Goal: Information Seeking & Learning: Check status

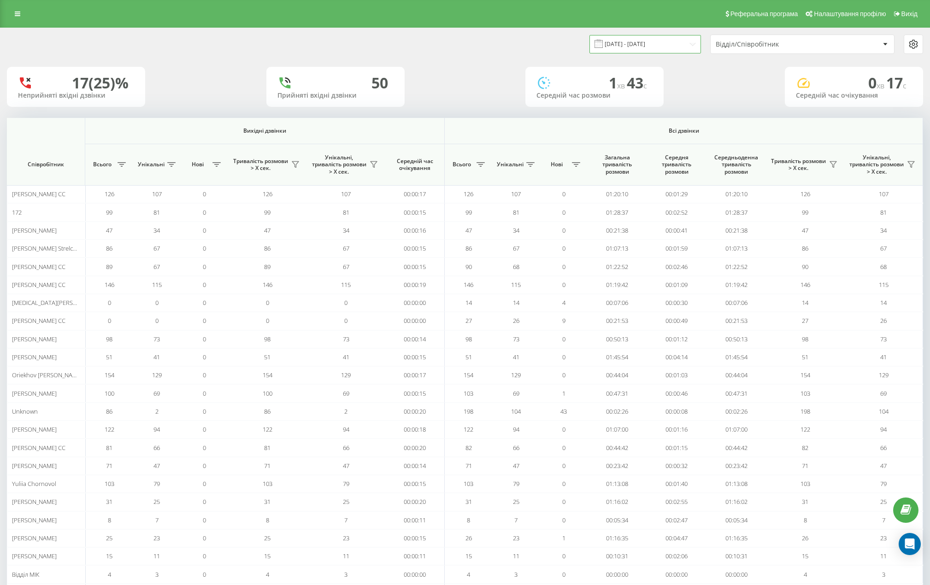
click at [688, 47] on input "19.08.2025 - 19.08.2025" at bounding box center [645, 44] width 112 height 18
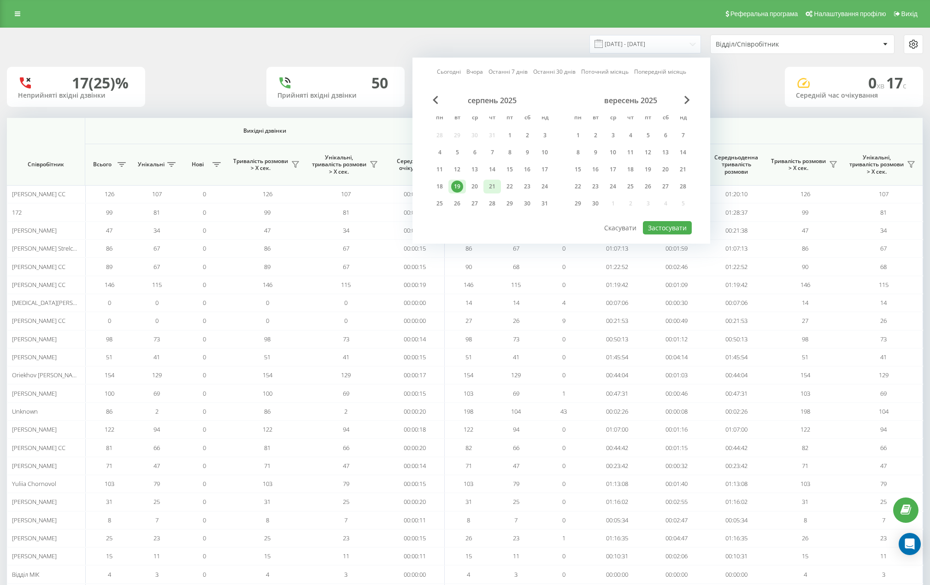
click at [486, 184] on div "21" at bounding box center [492, 187] width 18 height 14
click at [659, 230] on button "Застосувати" at bounding box center [667, 227] width 49 height 13
type input "[DATE] - [DATE]"
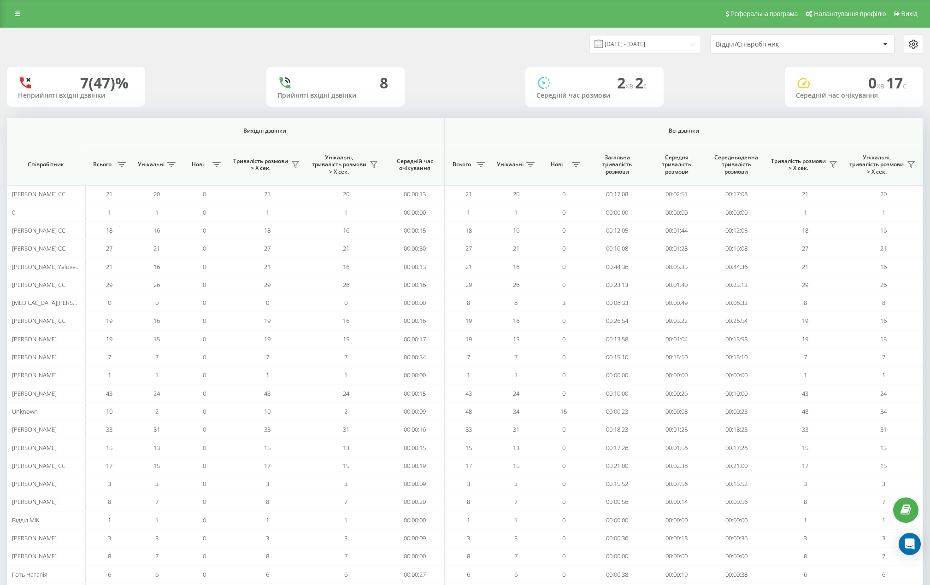
click at [761, 46] on div "Відділ/Співробітник" at bounding box center [771, 45] width 110 height 8
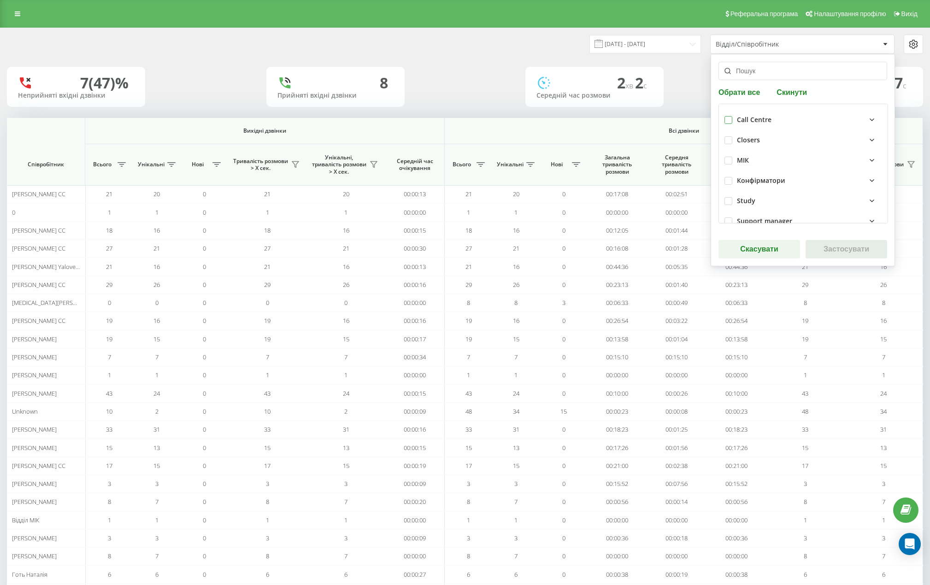
click at [725, 116] on label at bounding box center [729, 116] width 8 height 0
checkbox input "true"
click at [819, 246] on button "Застосувати" at bounding box center [847, 249] width 82 height 18
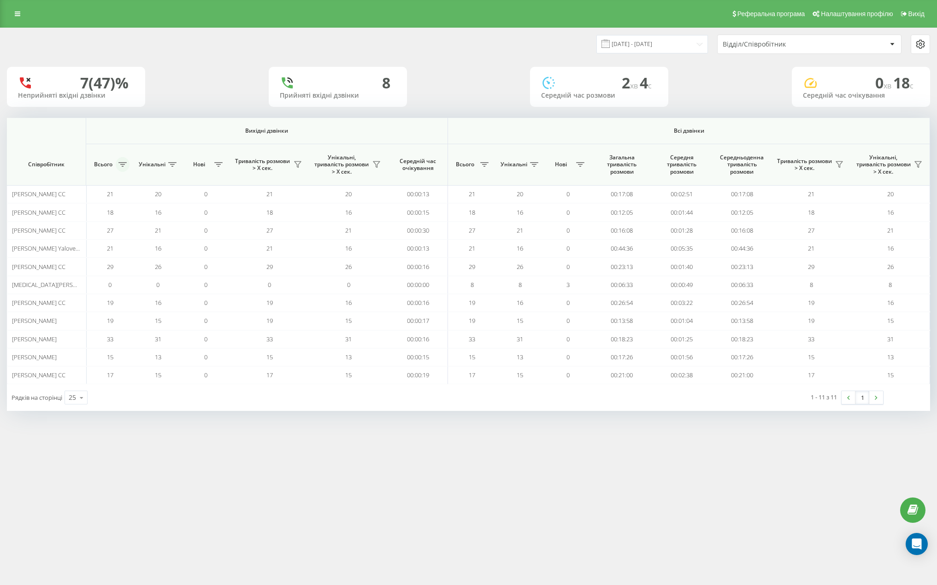
click at [119, 168] on button at bounding box center [123, 164] width 14 height 15
click at [154, 207] on label "Від більшого до меншого" at bounding box center [155, 209] width 103 height 8
radio input "true"
click at [172, 246] on div "Від меншого до більшого Від більшого до меншого Скасувати Застосувати" at bounding box center [155, 218] width 138 height 92
click at [168, 238] on button "Застосувати" at bounding box center [187, 235] width 59 height 18
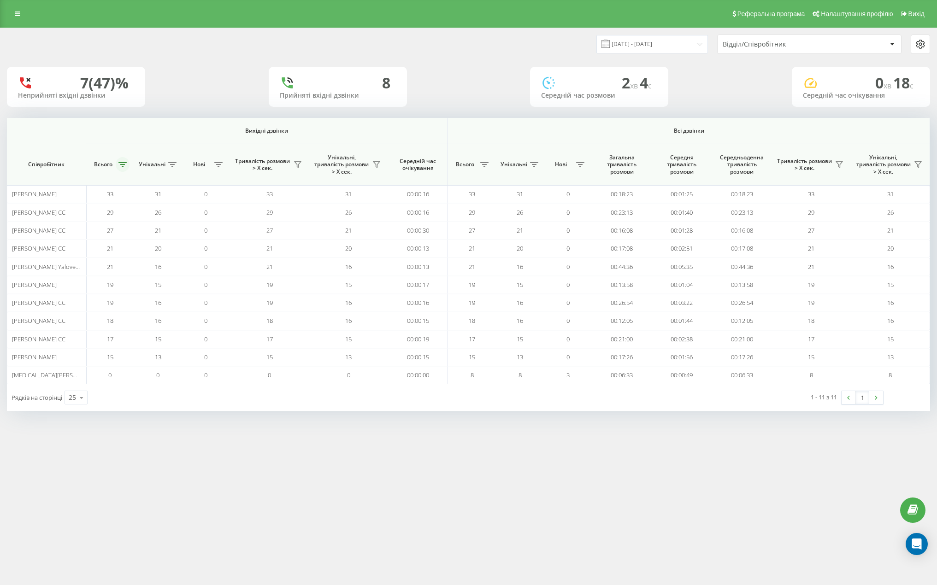
click at [125, 169] on button at bounding box center [123, 164] width 14 height 15
click at [175, 228] on button "Застосувати" at bounding box center [187, 235] width 59 height 18
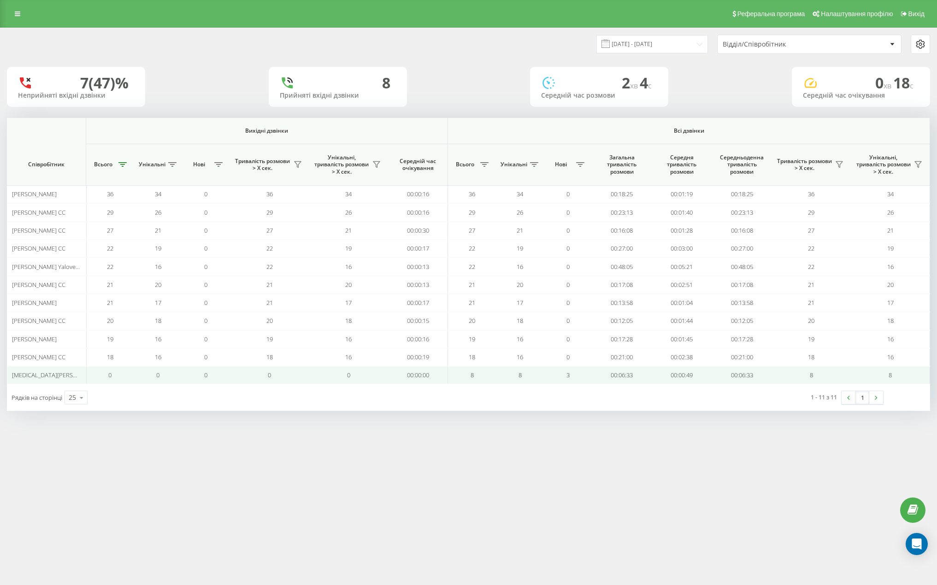
click at [494, 375] on td "8" at bounding box center [472, 375] width 48 height 18
click at [488, 377] on td "8" at bounding box center [472, 375] width 48 height 18
drag, startPoint x: 50, startPoint y: 371, endPoint x: 45, endPoint y: 378, distance: 8.7
click at [48, 374] on td "Nikita Herhiiev CC" at bounding box center [46, 375] width 79 height 18
click at [45, 378] on span "Nikita Herhiiev CC" at bounding box center [61, 375] width 99 height 8
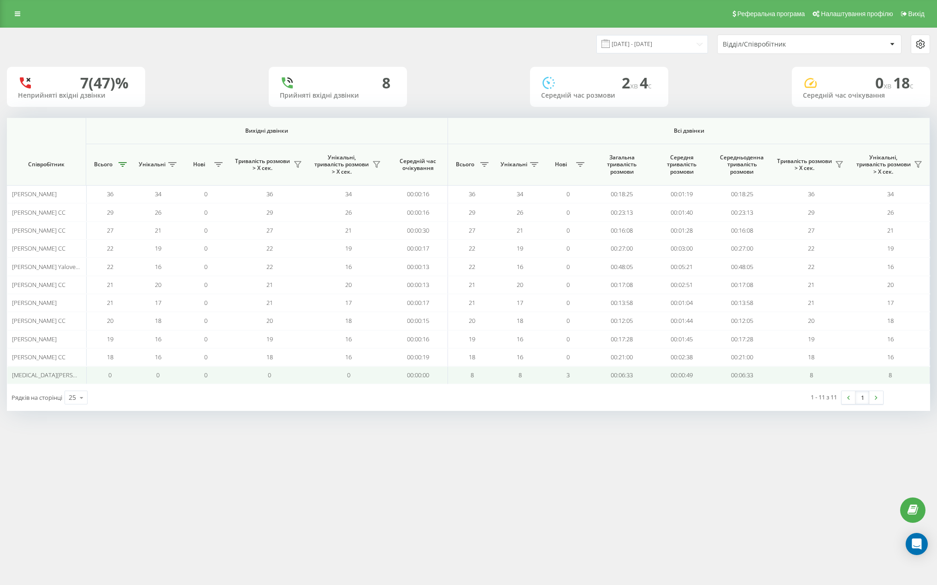
click at [462, 383] on td "8" at bounding box center [472, 375] width 48 height 18
drag, startPoint x: 479, startPoint y: 377, endPoint x: 488, endPoint y: 372, distance: 9.3
click at [486, 373] on td "8" at bounding box center [472, 375] width 48 height 18
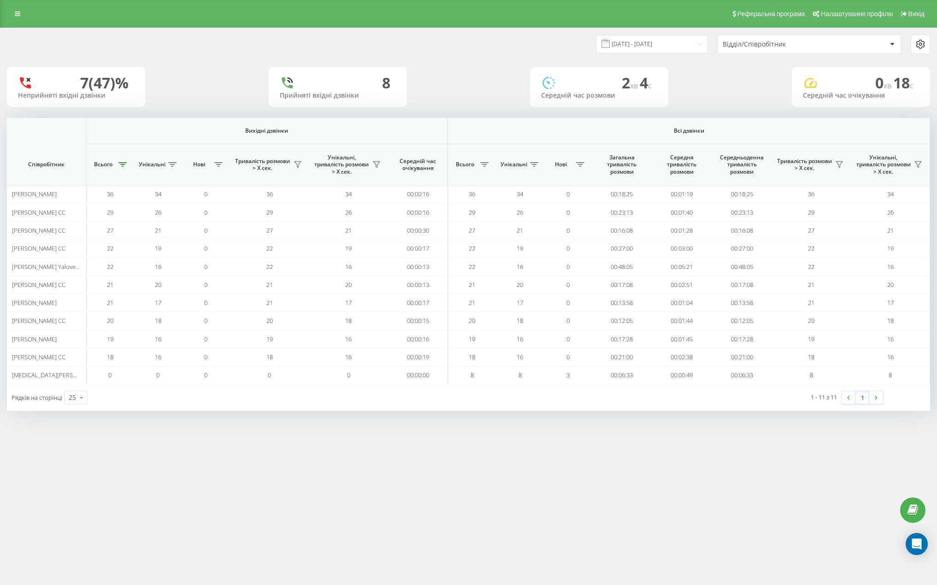
drag, startPoint x: 509, startPoint y: 375, endPoint x: 466, endPoint y: 412, distance: 57.5
click at [466, 412] on div "21.08.2025 - 21.08.2025 Відділ/Співробітник 7 (47)% Неприйняті вхідні дзвінки 8…" at bounding box center [468, 229] width 937 height 402
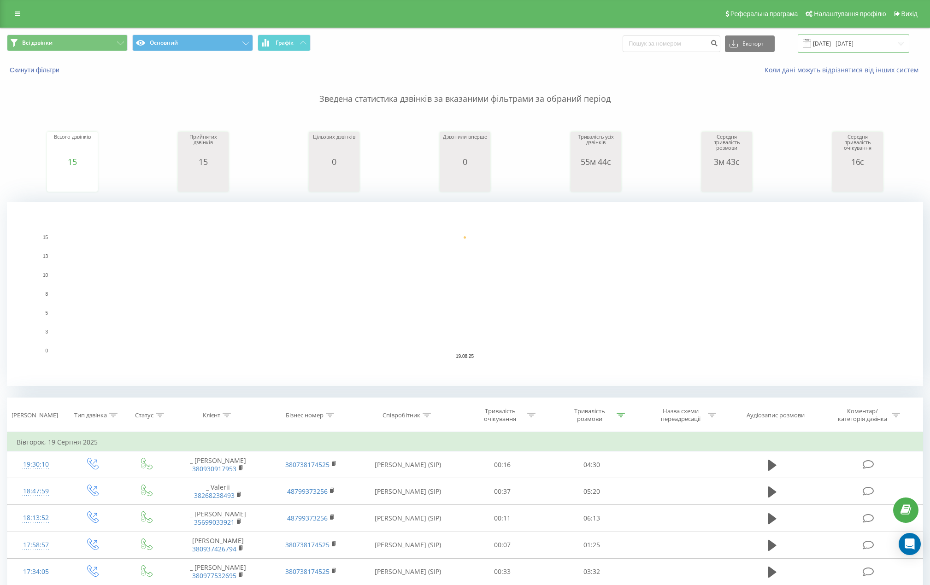
click at [854, 45] on input "19.08.2025 - 19.08.2025" at bounding box center [854, 44] width 112 height 18
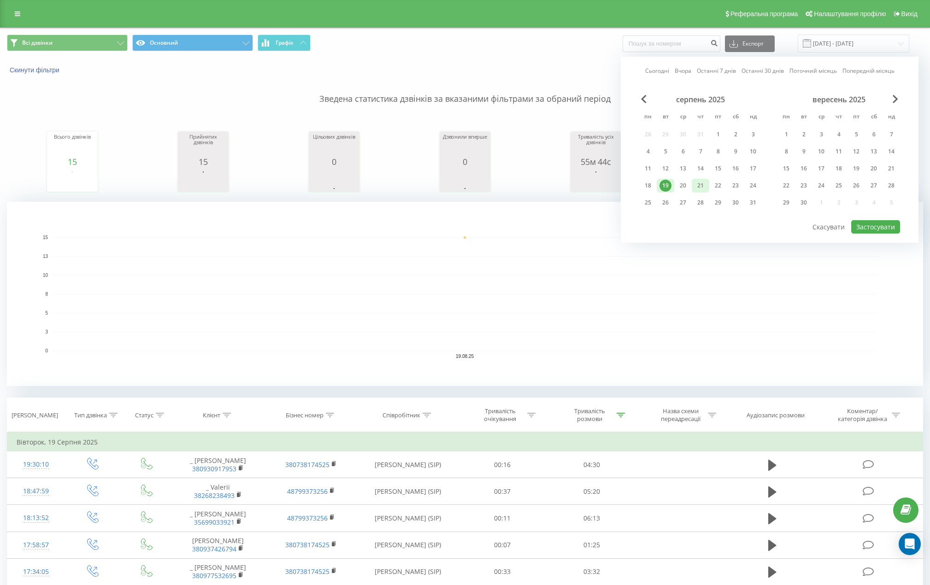
click at [696, 188] on div "21" at bounding box center [701, 186] width 12 height 12
click at [882, 232] on button "Застосувати" at bounding box center [875, 226] width 49 height 13
type input "[DATE] - [DATE]"
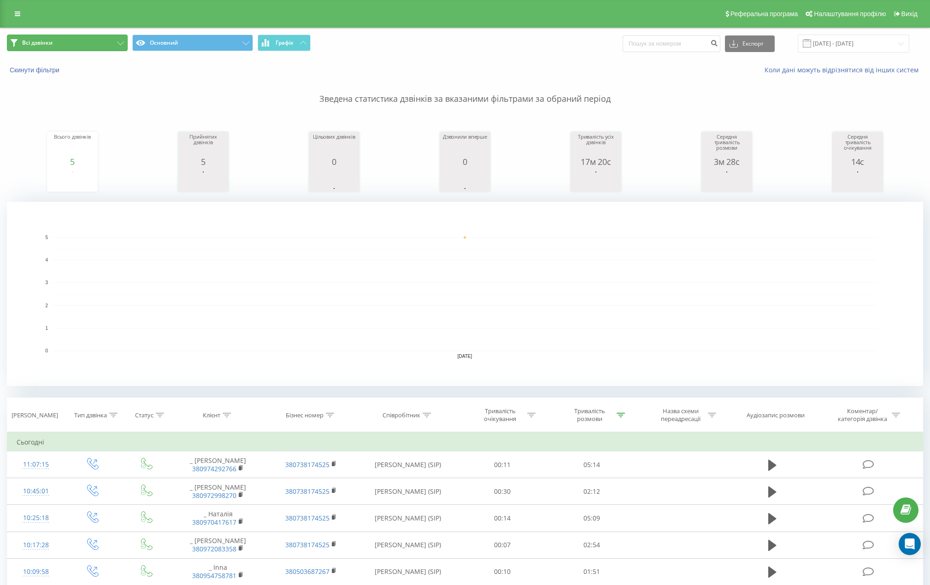
click at [105, 41] on button "Всі дзвінки" at bounding box center [67, 43] width 121 height 17
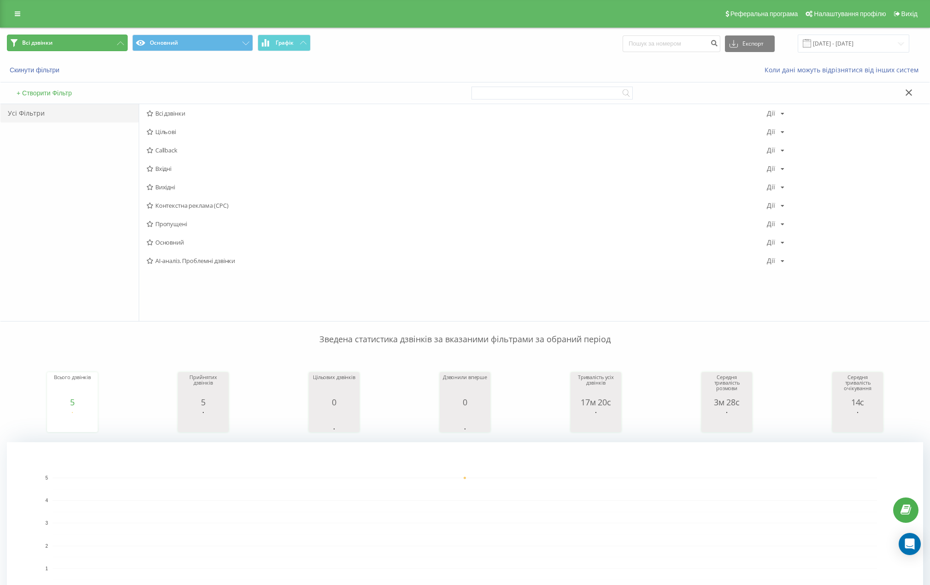
click at [105, 41] on button "Всі дзвінки" at bounding box center [67, 43] width 121 height 17
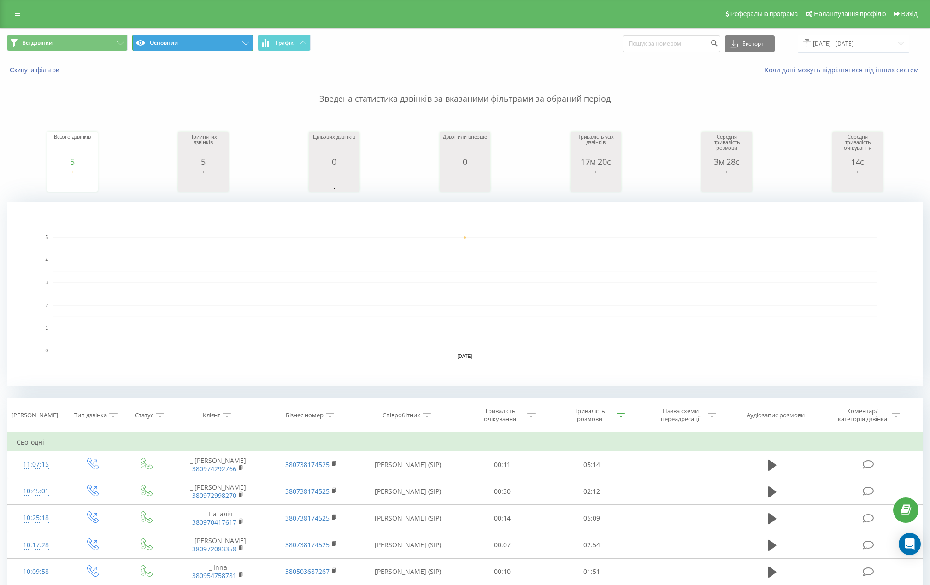
click at [149, 40] on button "Основний" at bounding box center [192, 43] width 121 height 17
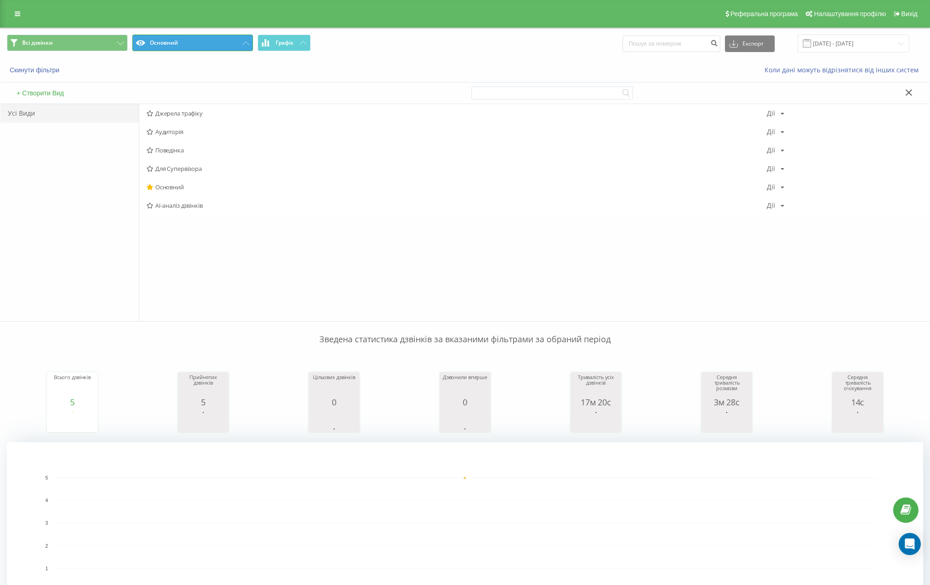
click at [149, 40] on button "Основний" at bounding box center [192, 43] width 121 height 17
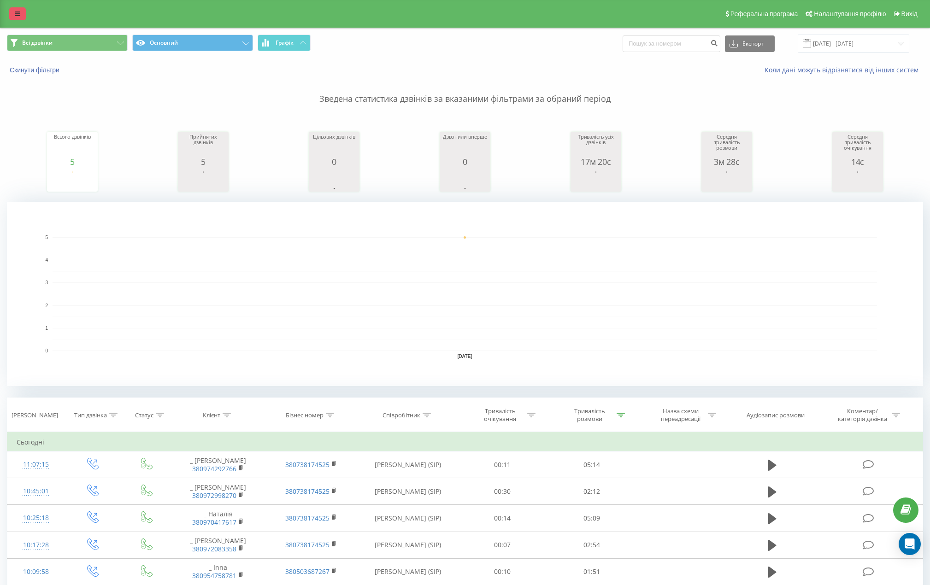
click at [14, 18] on link at bounding box center [17, 13] width 17 height 13
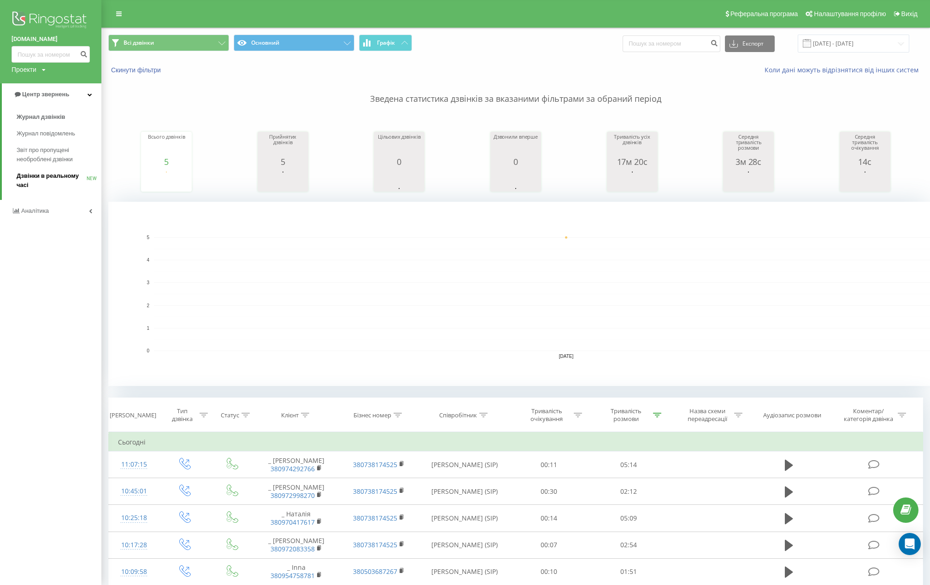
click at [46, 176] on span "Дзвінки в реальному часі" at bounding box center [52, 180] width 70 height 18
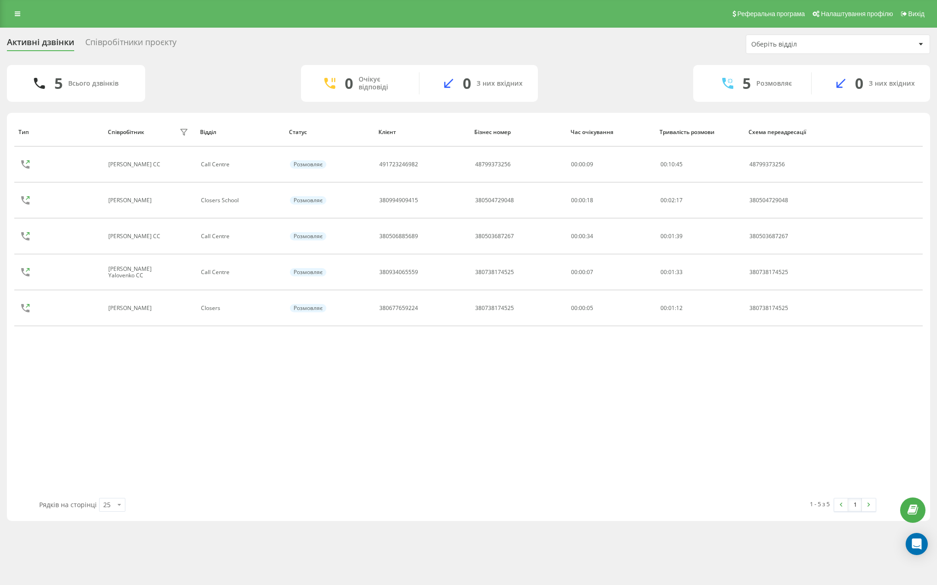
click at [146, 42] on div "Співробітники проєкту" at bounding box center [130, 44] width 91 height 14
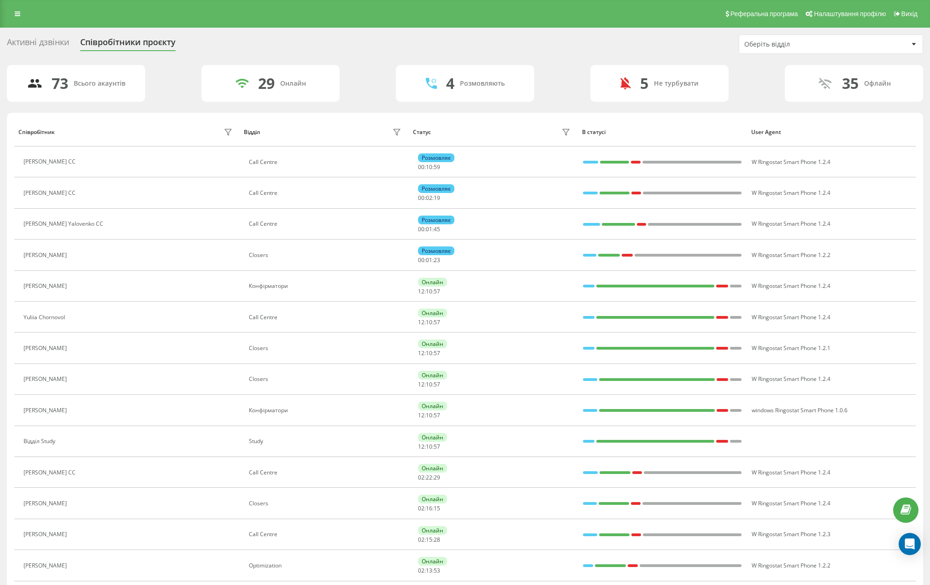
click at [783, 48] on div "Оберіть відділ" at bounding box center [830, 44] width 183 height 18
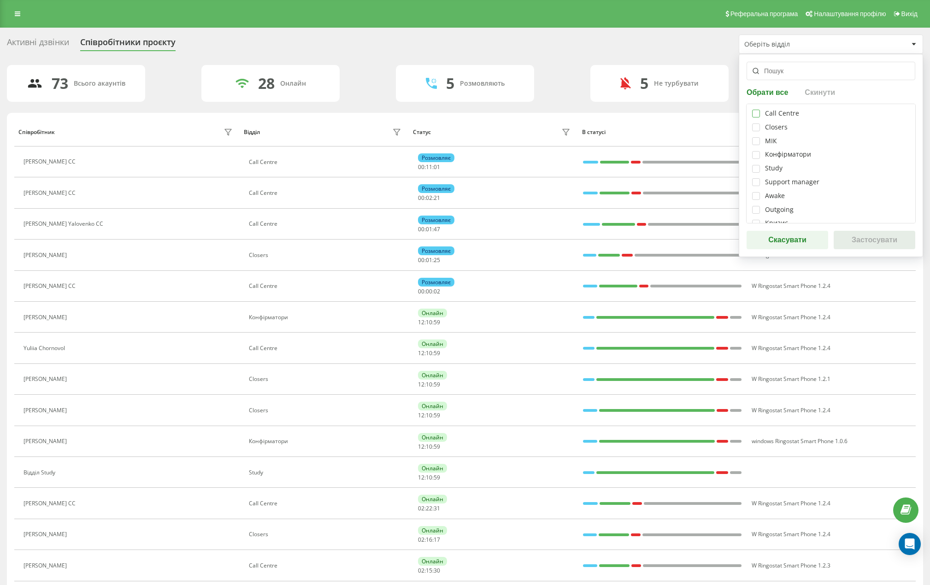
click at [758, 110] on label at bounding box center [756, 110] width 8 height 0
checkbox input "true"
click at [882, 239] on button "Застосувати" at bounding box center [875, 240] width 82 height 18
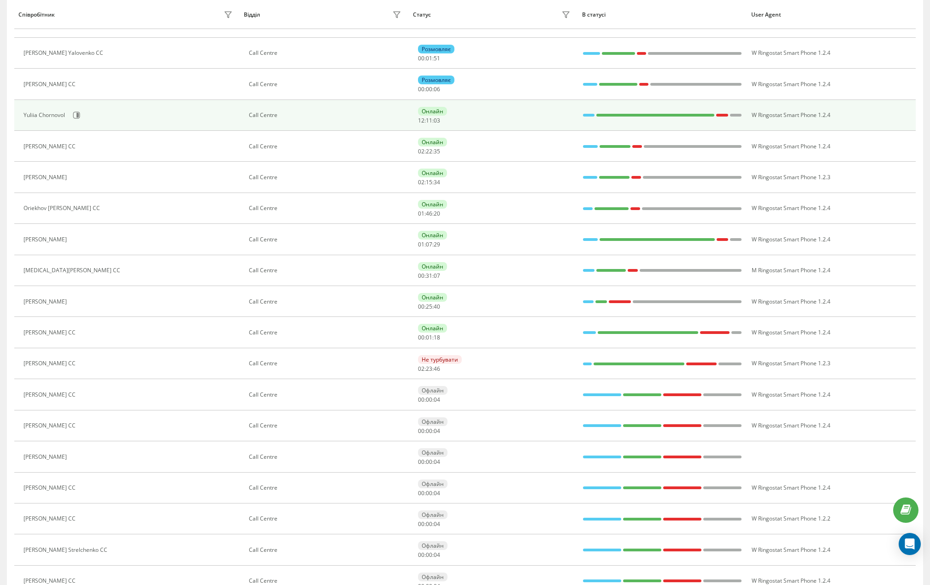
scroll to position [184, 0]
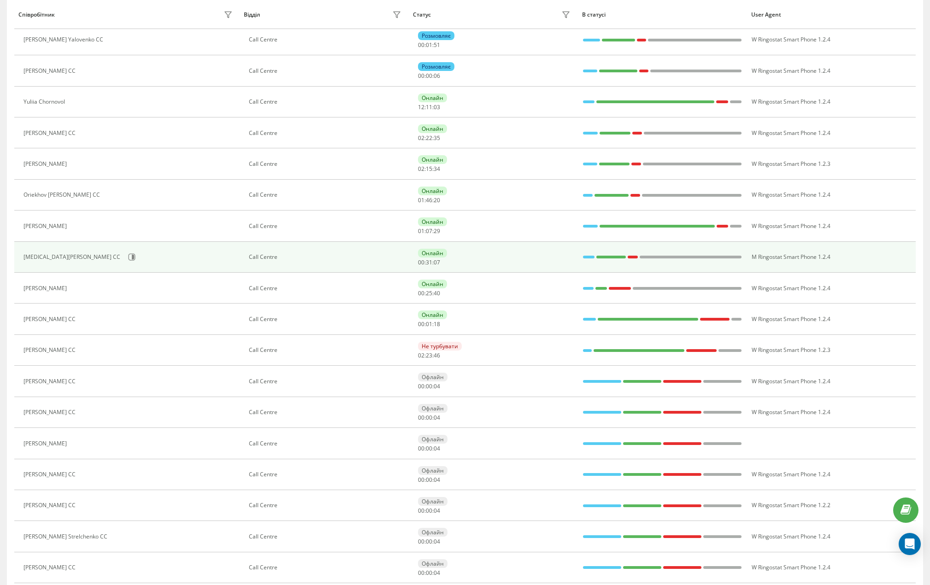
click at [195, 254] on div "Nikita Herhiiev CC" at bounding box center [129, 257] width 211 height 16
click at [477, 249] on div "Онлайн 00 : 31 : 09" at bounding box center [495, 257] width 155 height 17
click at [234, 254] on td "Nikita Herhiiev CC" at bounding box center [126, 257] width 225 height 31
click at [250, 255] on div "Call Centre" at bounding box center [326, 257] width 155 height 6
click at [128, 258] on icon at bounding box center [131, 256] width 7 height 7
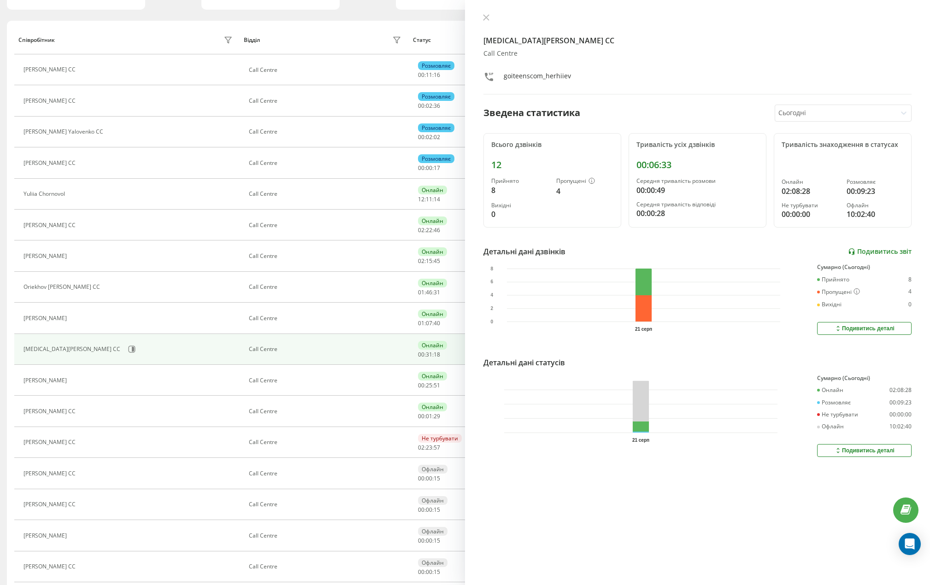
scroll to position [138, 0]
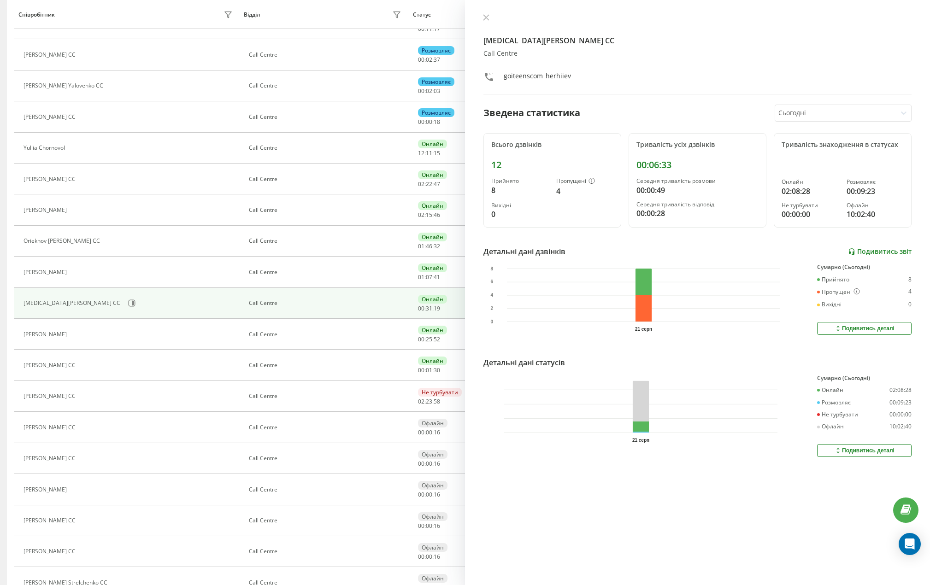
click at [870, 252] on link "Подивитись звіт" at bounding box center [880, 252] width 64 height 8
click at [859, 325] on div "Подивитись деталі" at bounding box center [864, 328] width 60 height 7
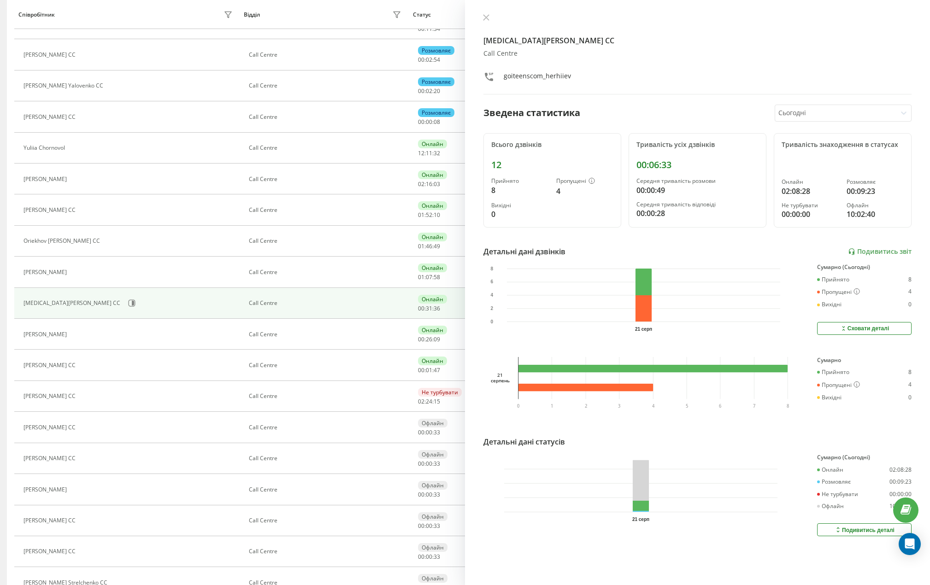
click at [859, 325] on div "Сховати деталі" at bounding box center [865, 328] width 50 height 7
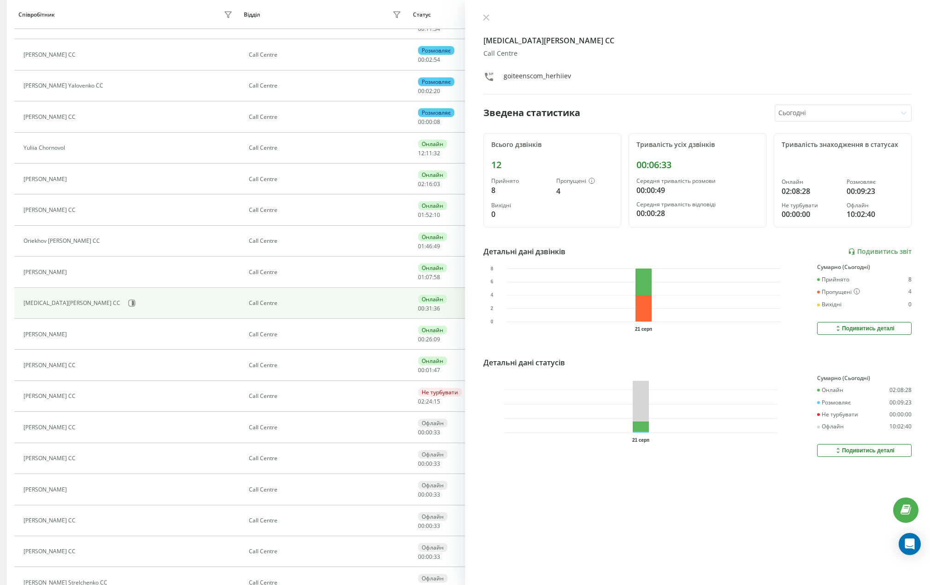
click at [841, 453] on div "Подивитись деталі" at bounding box center [864, 450] width 60 height 7
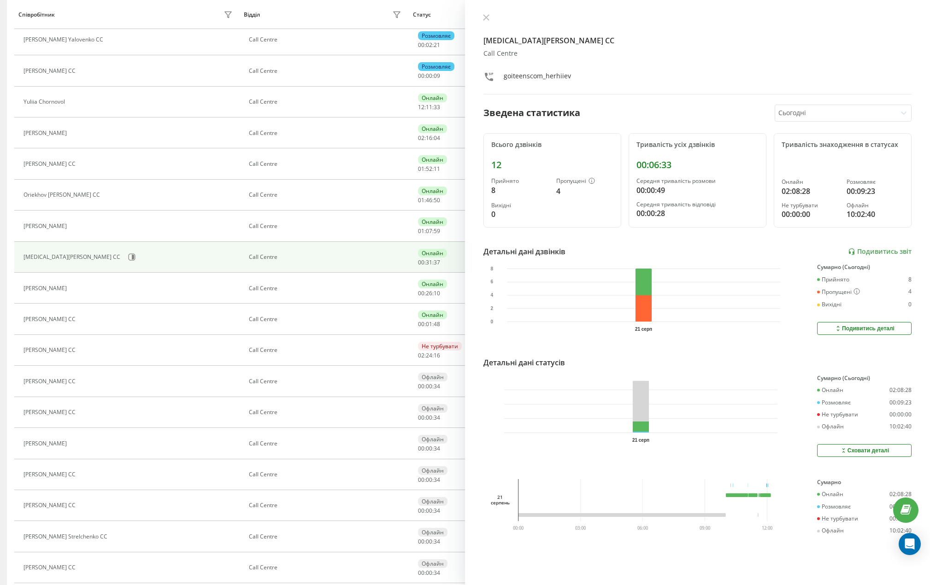
click at [840, 449] on icon at bounding box center [844, 450] width 8 height 7
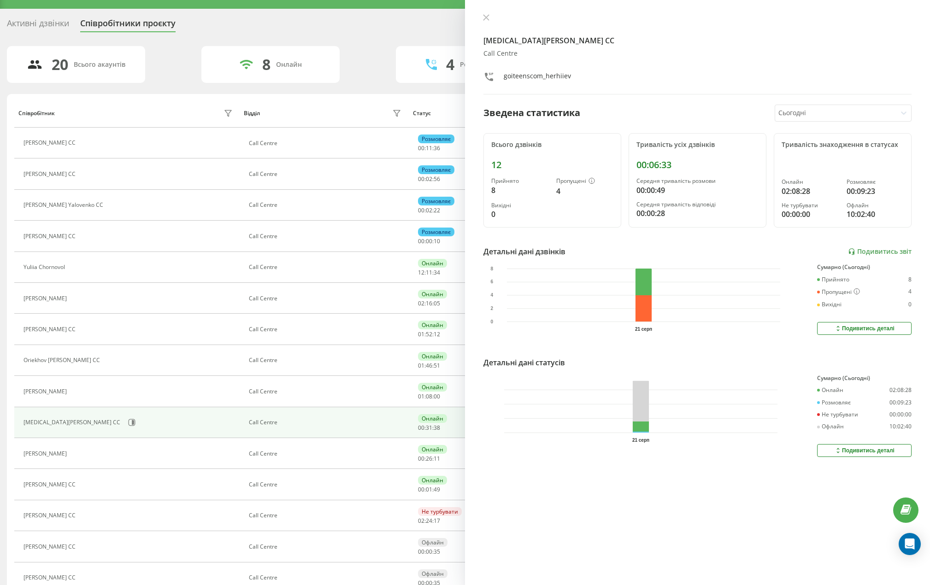
scroll to position [0, 0]
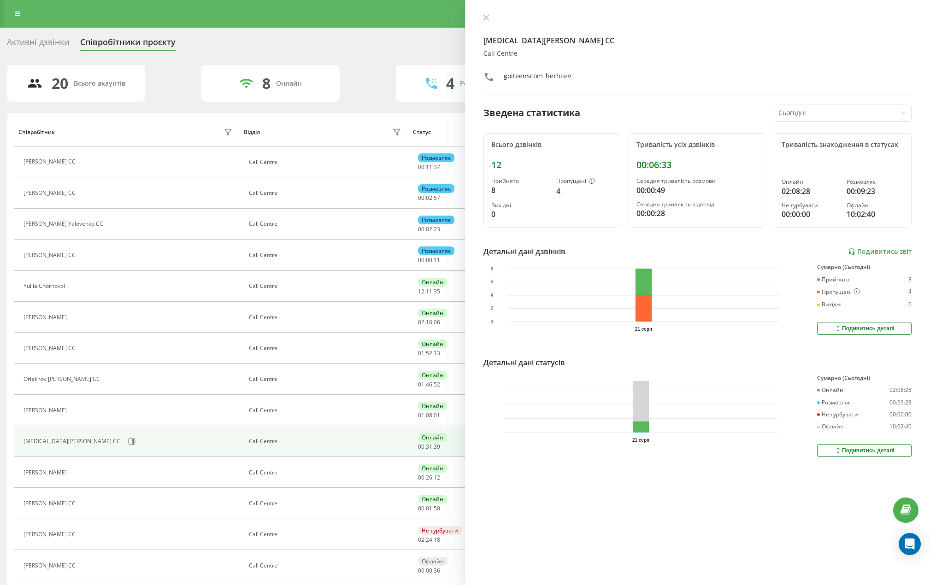
click at [527, 146] on div "Всього дзвінків" at bounding box center [552, 145] width 122 height 8
click at [592, 183] on icon at bounding box center [592, 181] width 6 height 6
click at [793, 113] on div at bounding box center [835, 113] width 114 height 11
click at [792, 113] on div at bounding box center [835, 113] width 114 height 11
click at [531, 74] on div "goiteenscom_herhiiev" at bounding box center [537, 77] width 67 height 13
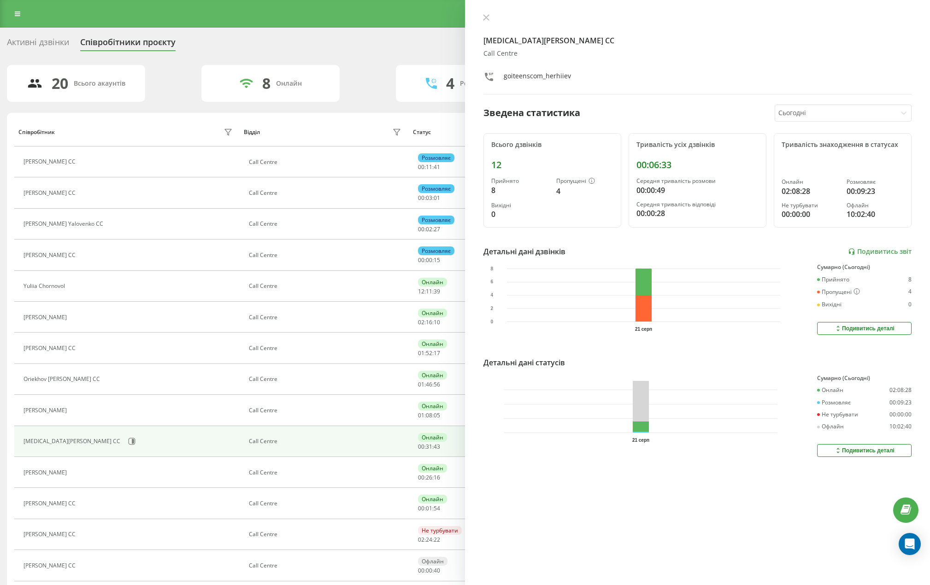
click at [521, 108] on div "Зведена статистика" at bounding box center [531, 113] width 97 height 14
click at [345, 111] on div "20 Всього акаунтів 8 Онлайн 4 Розмовляють 1 Не турбувати 7 Офлайн Співробітник …" at bounding box center [465, 430] width 916 height 731
click at [490, 24] on div "Nikita Herhiiev CC Call Centre goiteenscom_herhiiev" at bounding box center [697, 54] width 428 height 81
click at [488, 19] on icon at bounding box center [486, 18] width 6 height 6
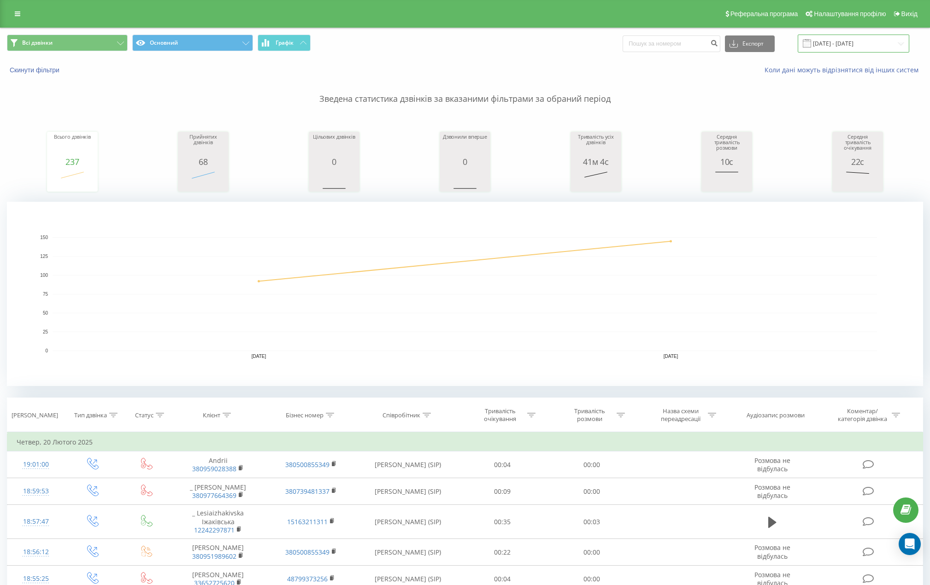
click at [830, 35] on input "[DATE] - [DATE]" at bounding box center [854, 44] width 112 height 18
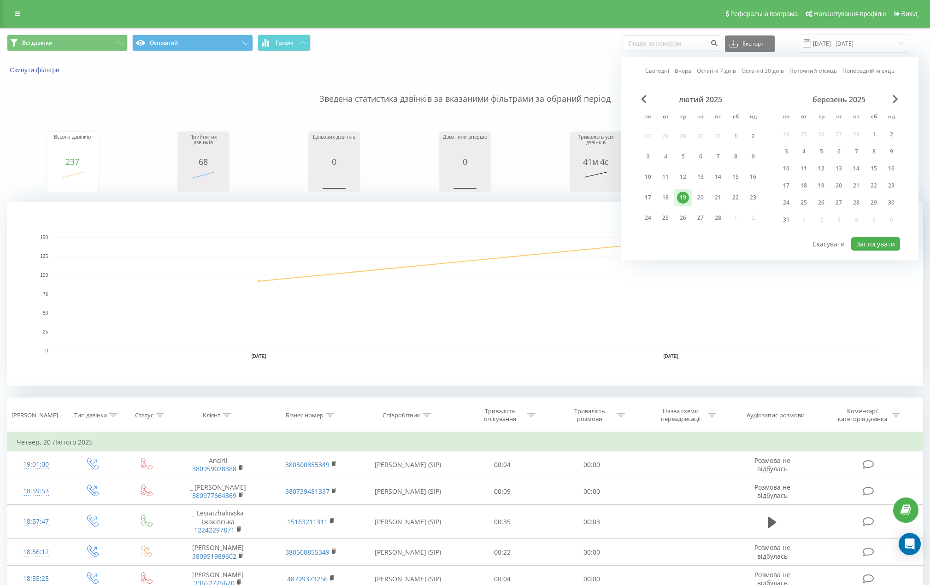
click at [887, 99] on div "березень 2025" at bounding box center [839, 99] width 123 height 9
click at [893, 99] on span "Next Month" at bounding box center [896, 99] width 6 height 8
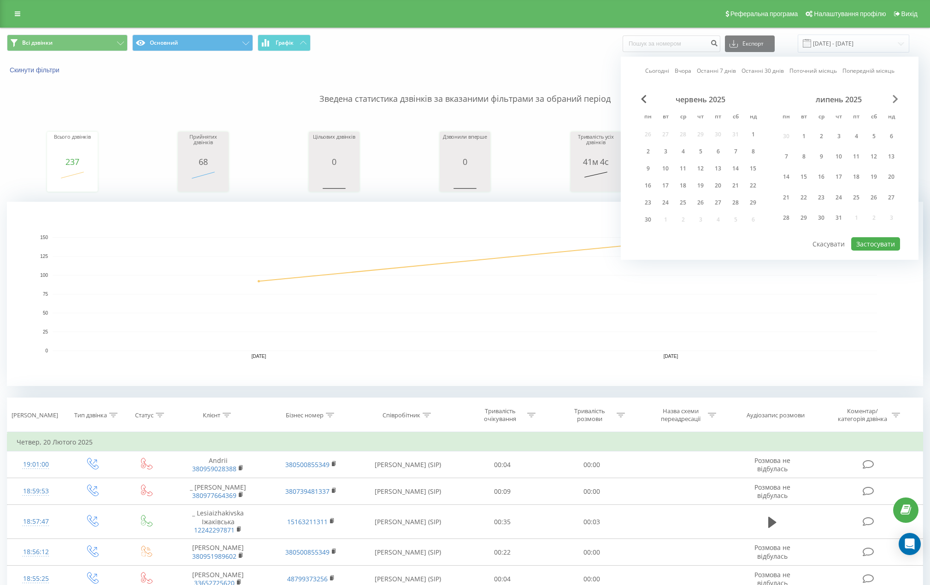
click at [893, 99] on span "Next Month" at bounding box center [896, 99] width 6 height 8
click at [698, 186] on div "21" at bounding box center [701, 186] width 12 height 12
click at [859, 218] on div "серпень 2025 пн вт ср чт пт сб нд 28 29 30 31 1 2 3 4 5 6 7 8 9 10 11 12 13 14 …" at bounding box center [769, 157] width 261 height 124
click at [862, 226] on button "Застосувати" at bounding box center [875, 226] width 49 height 13
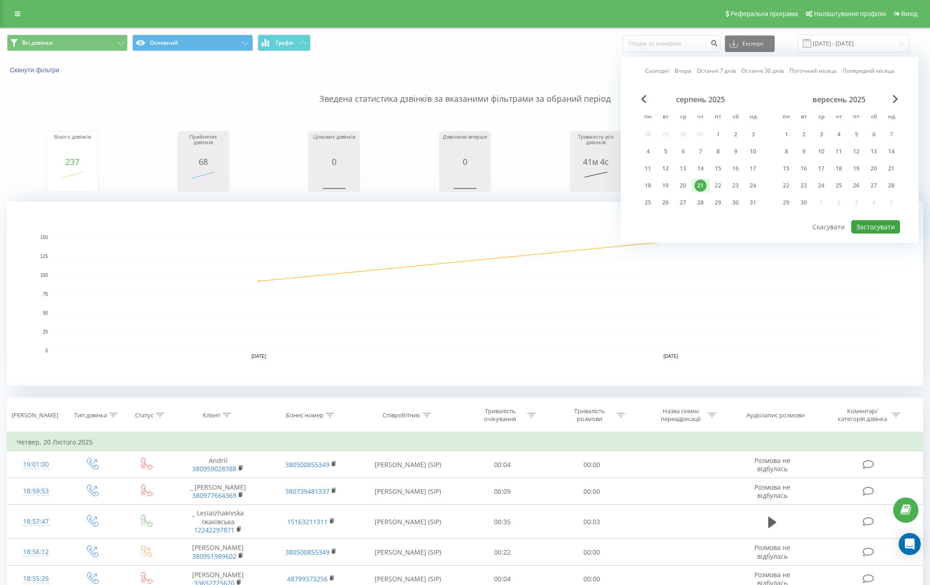
type input "[DATE] - [DATE]"
